Goal: Information Seeking & Learning: Learn about a topic

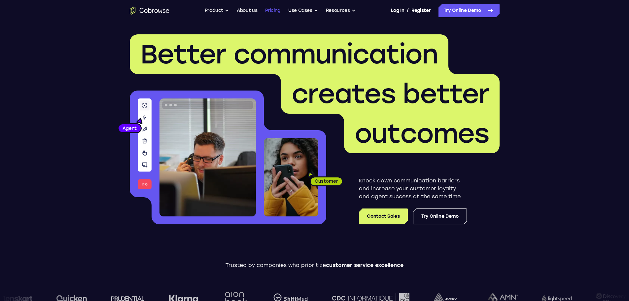
click at [276, 12] on link "Pricing" at bounding box center [272, 10] width 15 height 13
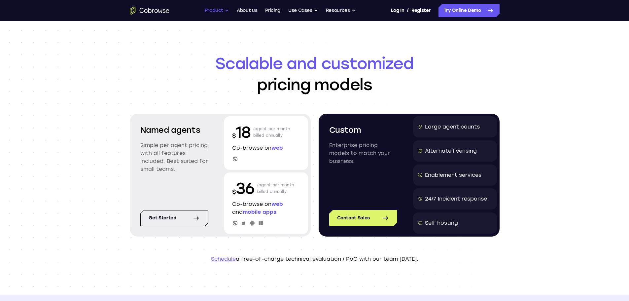
click at [215, 12] on button "Product" at bounding box center [217, 10] width 24 height 13
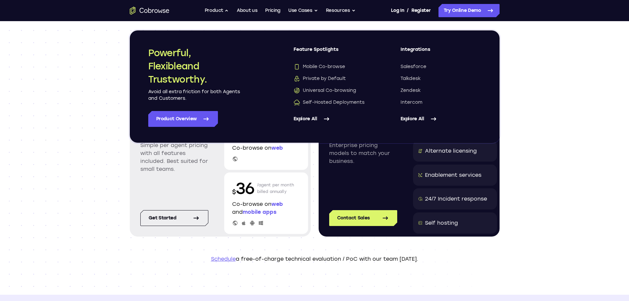
click at [556, 88] on div "Scalable and customized pricing models Named agents Simple per agent pricing wi…" at bounding box center [314, 157] width 629 height 273
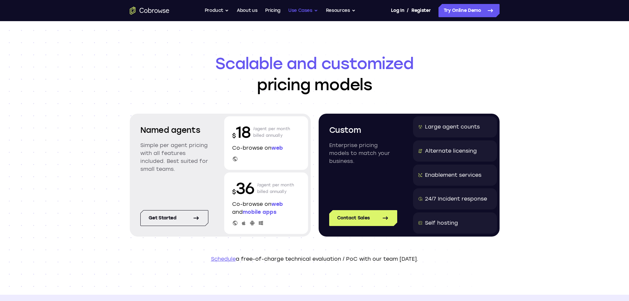
click at [309, 14] on button "Use Cases" at bounding box center [303, 10] width 30 height 13
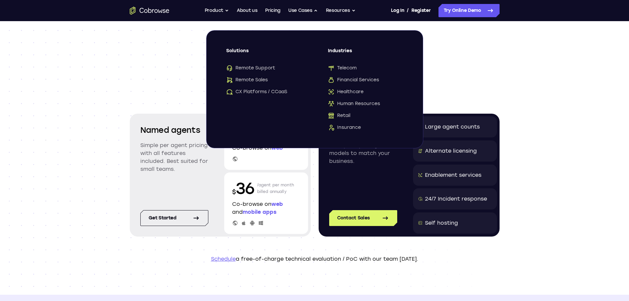
click at [544, 74] on div "Scalable and customized pricing models Named agents Simple per agent pricing wi…" at bounding box center [314, 157] width 629 height 273
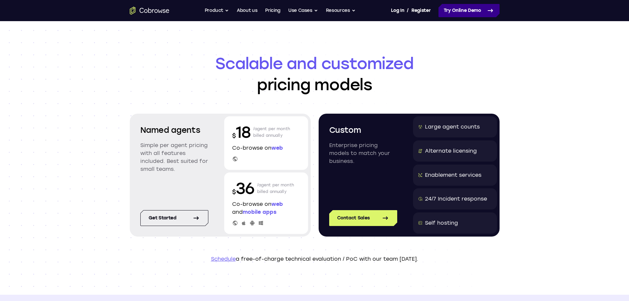
click at [475, 8] on link "Try Online Demo" at bounding box center [468, 10] width 61 height 13
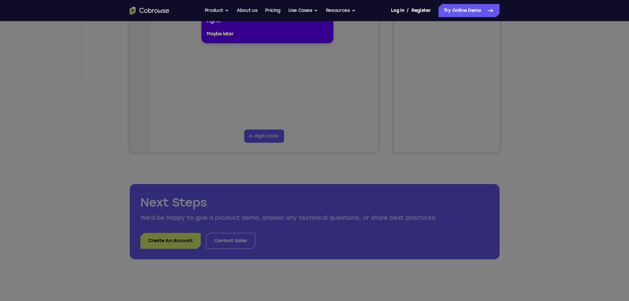
scroll to position [165, 0]
